Goal: Transaction & Acquisition: Purchase product/service

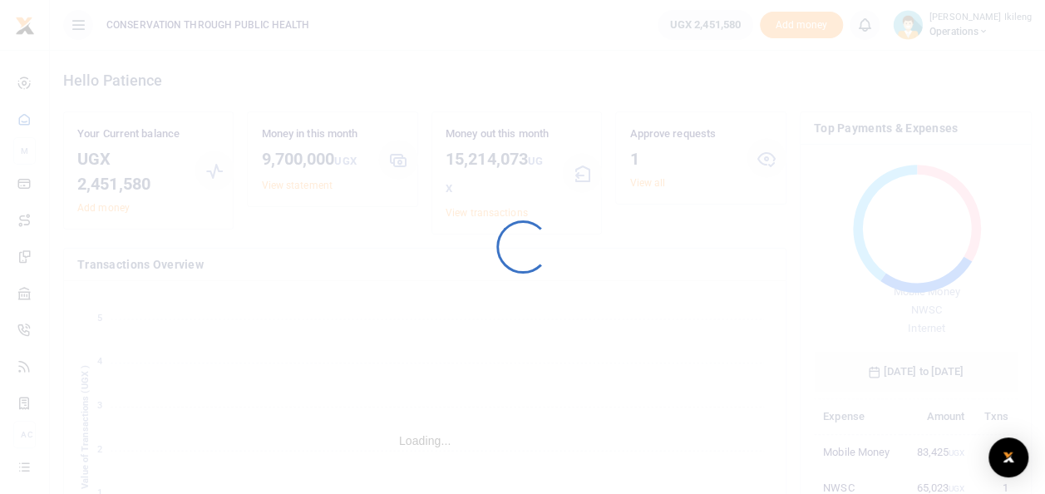
scroll to position [220, 191]
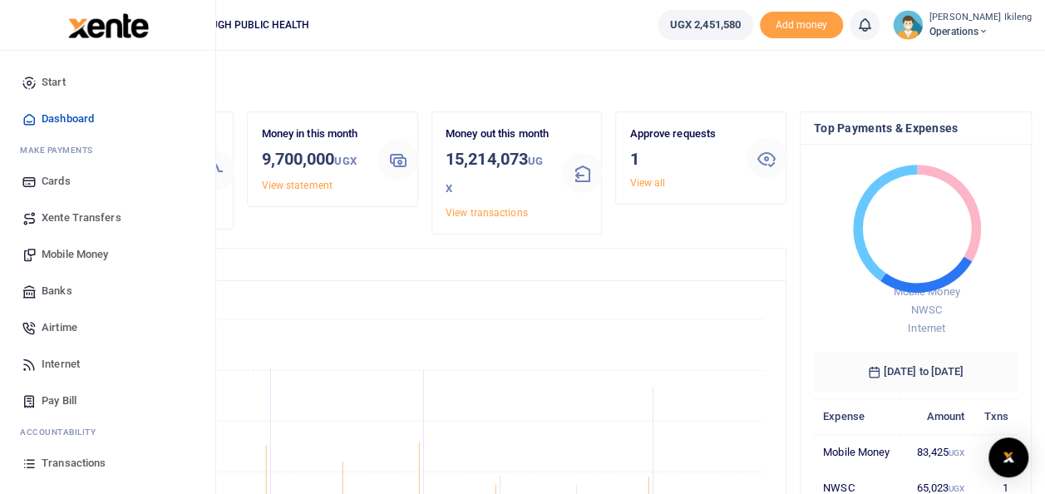
click at [67, 248] on span "Mobile Money" at bounding box center [75, 254] width 67 height 17
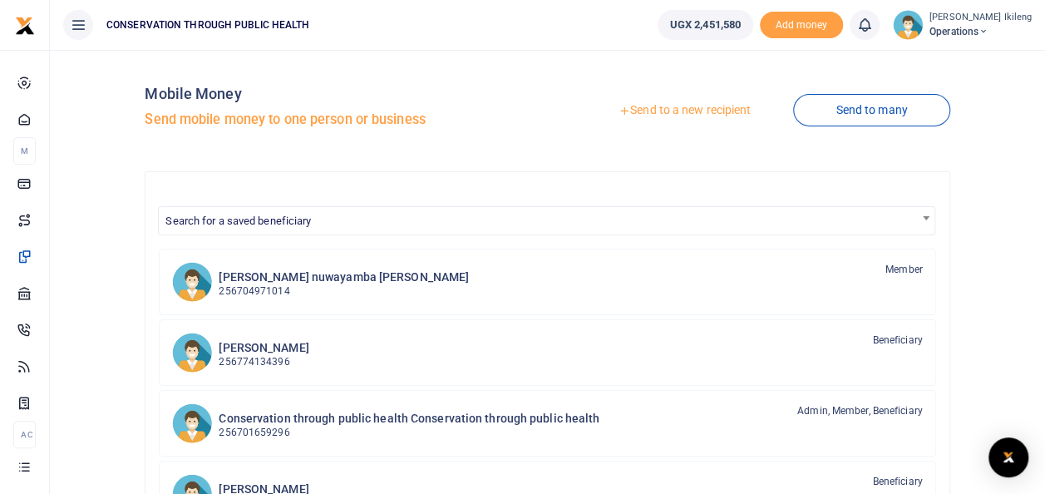
click at [729, 114] on link "Send to a new recipient" at bounding box center [684, 111] width 217 height 30
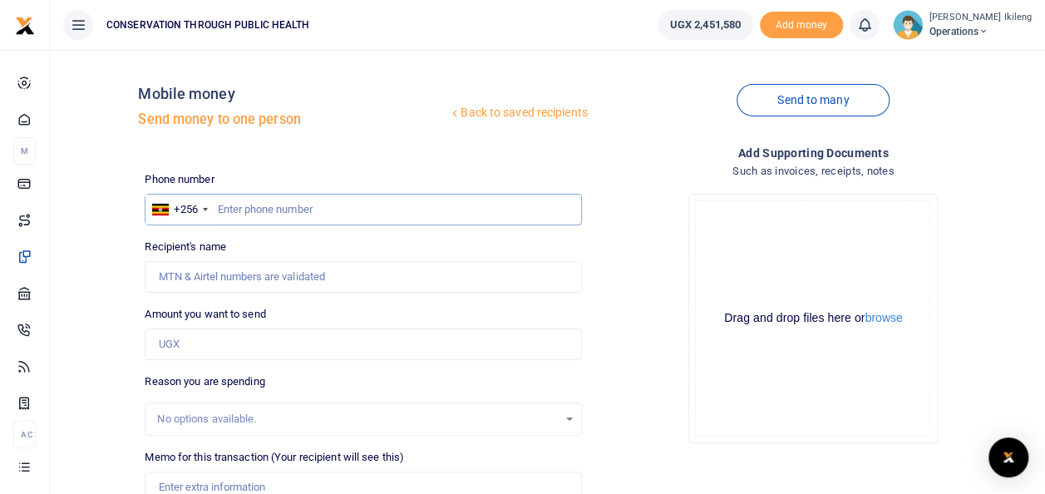
click at [343, 206] on input "text" at bounding box center [363, 210] width 437 height 32
type input "774070250"
type input "Emmanuel Kityo"
type input "774070250"
click at [263, 360] on div "Phone number +256 Uganda +256 774070250 Phone is required. Recipient's name Fou…" at bounding box center [363, 425] width 450 height 509
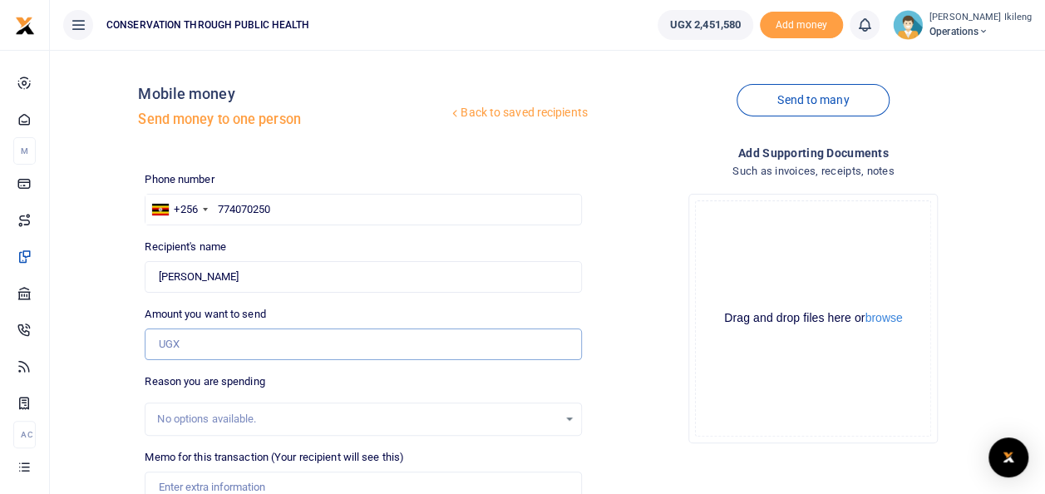
click at [263, 357] on input "Amount you want to send" at bounding box center [363, 345] width 437 height 32
type input "100,000"
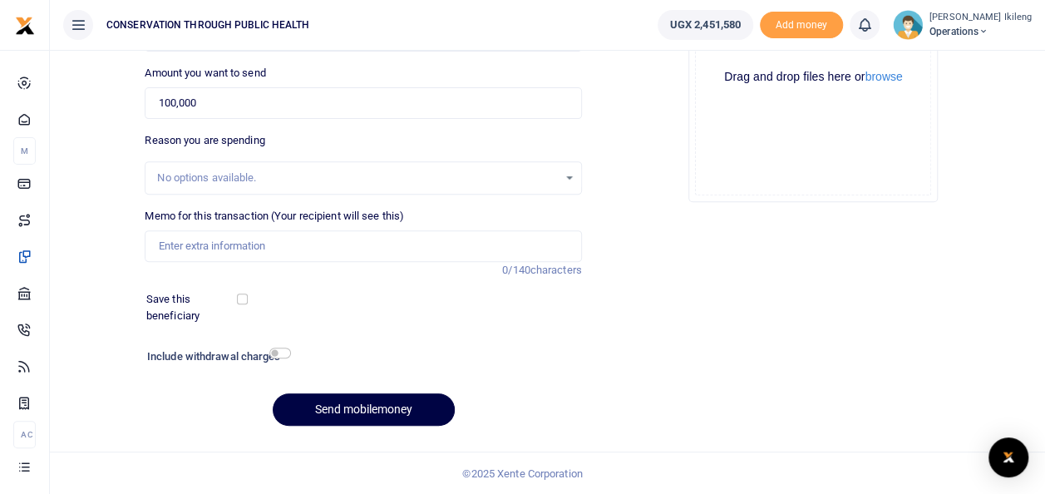
click at [314, 227] on div "Memo for this transaction (Your recipient will see this) Reason is required. 0/…" at bounding box center [363, 235] width 437 height 54
click at [284, 240] on input "Memo for this transaction (Your recipient will see this)" at bounding box center [363, 246] width 437 height 32
type input "fuel for office work"
click at [286, 358] on input "checkbox" at bounding box center [280, 353] width 22 height 11
checkbox input "true"
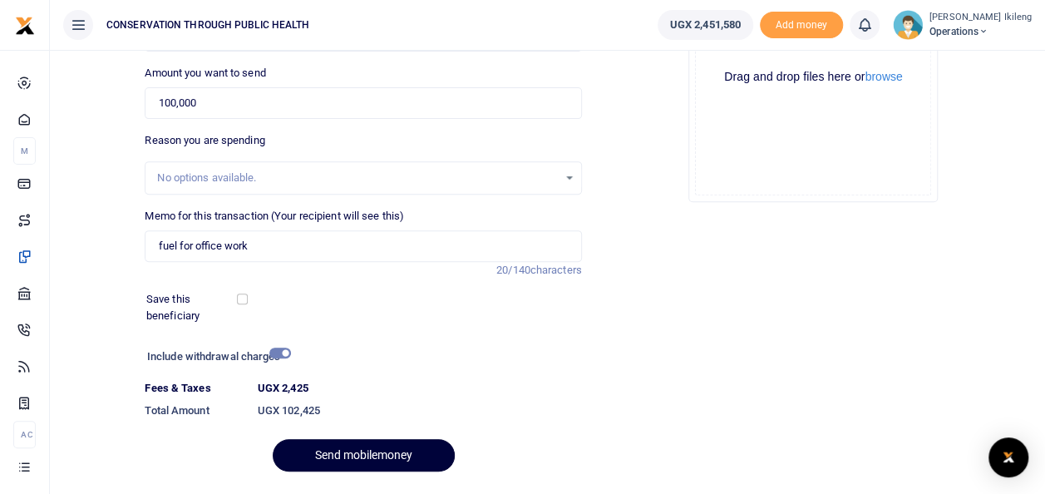
click at [310, 451] on button "Send mobilemoney" at bounding box center [364, 455] width 182 height 32
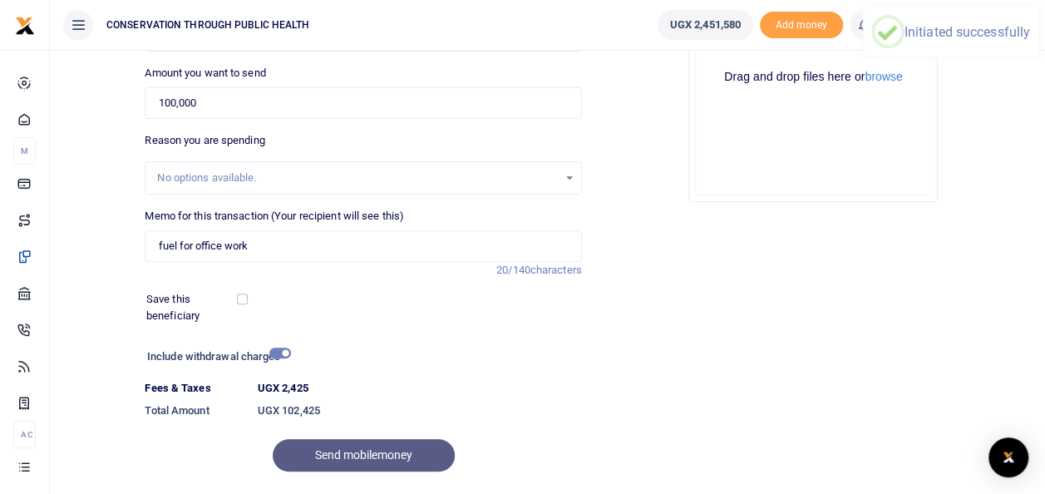
scroll to position [0, 0]
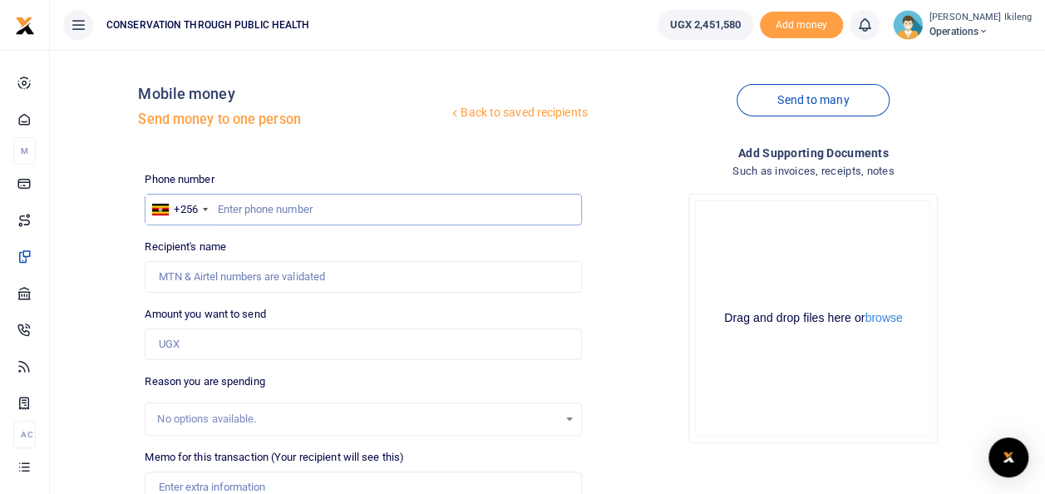
click at [299, 214] on input "text" at bounding box center [363, 210] width 437 height 32
type input "782461231"
type input "[PERSON_NAME]"
type input "782461231"
click at [232, 351] on input "Amount you want to send" at bounding box center [363, 345] width 437 height 32
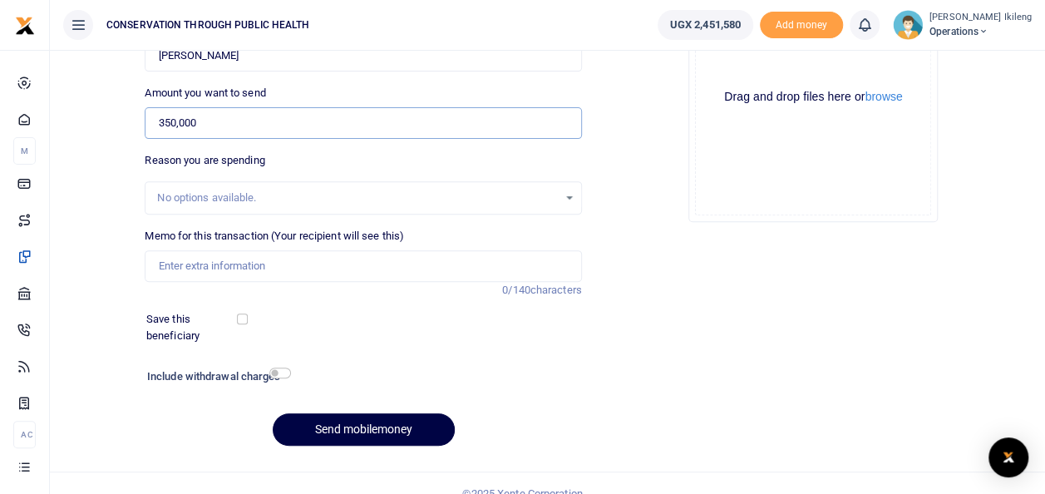
scroll to position [233, 0]
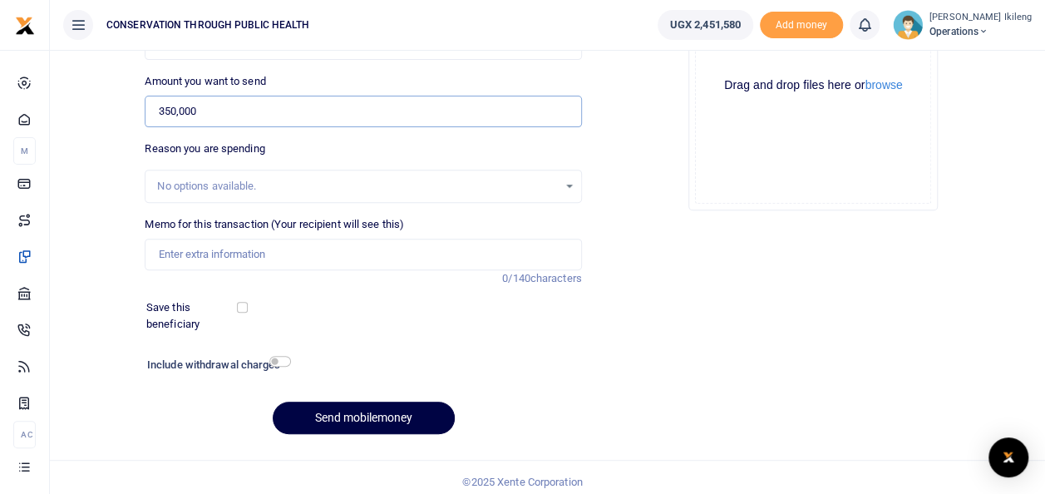
type input "350,000"
click at [269, 254] on input "Memo for this transaction (Your recipient will see this)" at bounding box center [363, 255] width 437 height 32
type input "b"
click at [414, 254] on input "payment for driving for 5day during the send off of mama [PERSON_NAME]" at bounding box center [363, 255] width 437 height 32
type input "payment for driving for 5day during the send off of Mama [PERSON_NAME]"
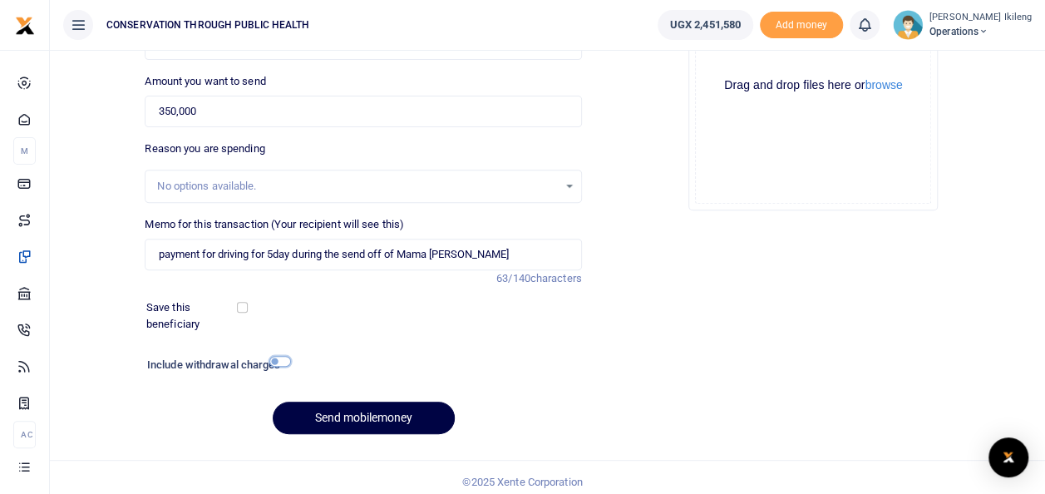
click at [285, 360] on input "checkbox" at bounding box center [280, 361] width 22 height 11
checkbox input "true"
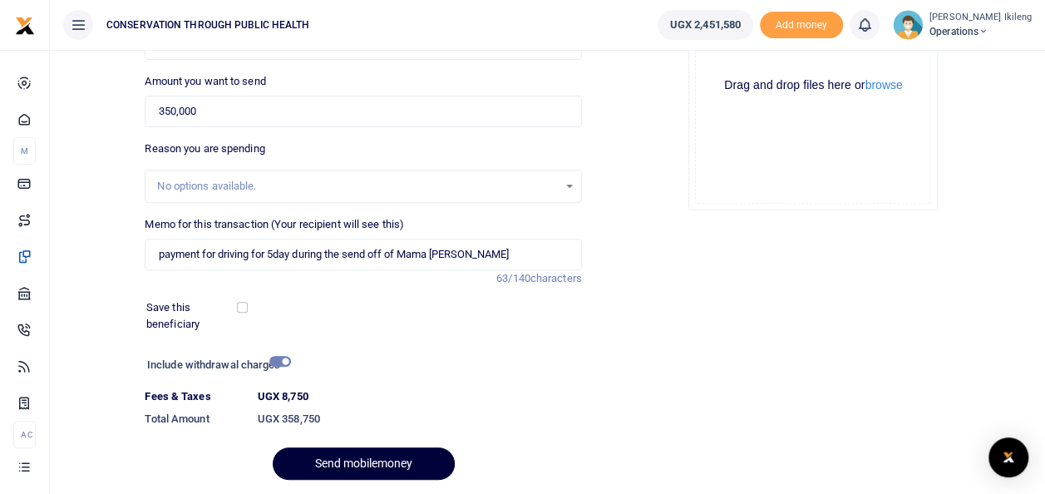
click at [301, 456] on button "Send mobilemoney" at bounding box center [364, 463] width 182 height 32
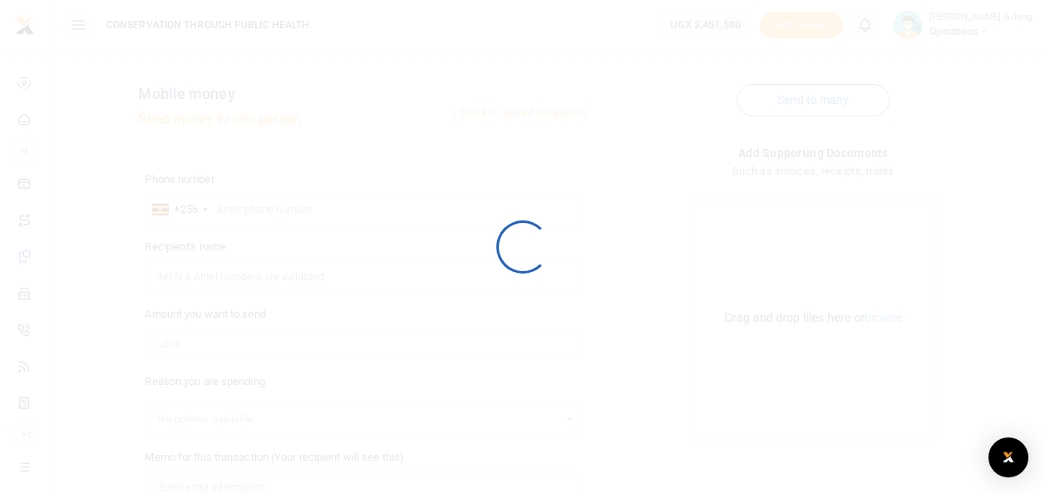
scroll to position [233, 0]
